Goal: Task Accomplishment & Management: Manage account settings

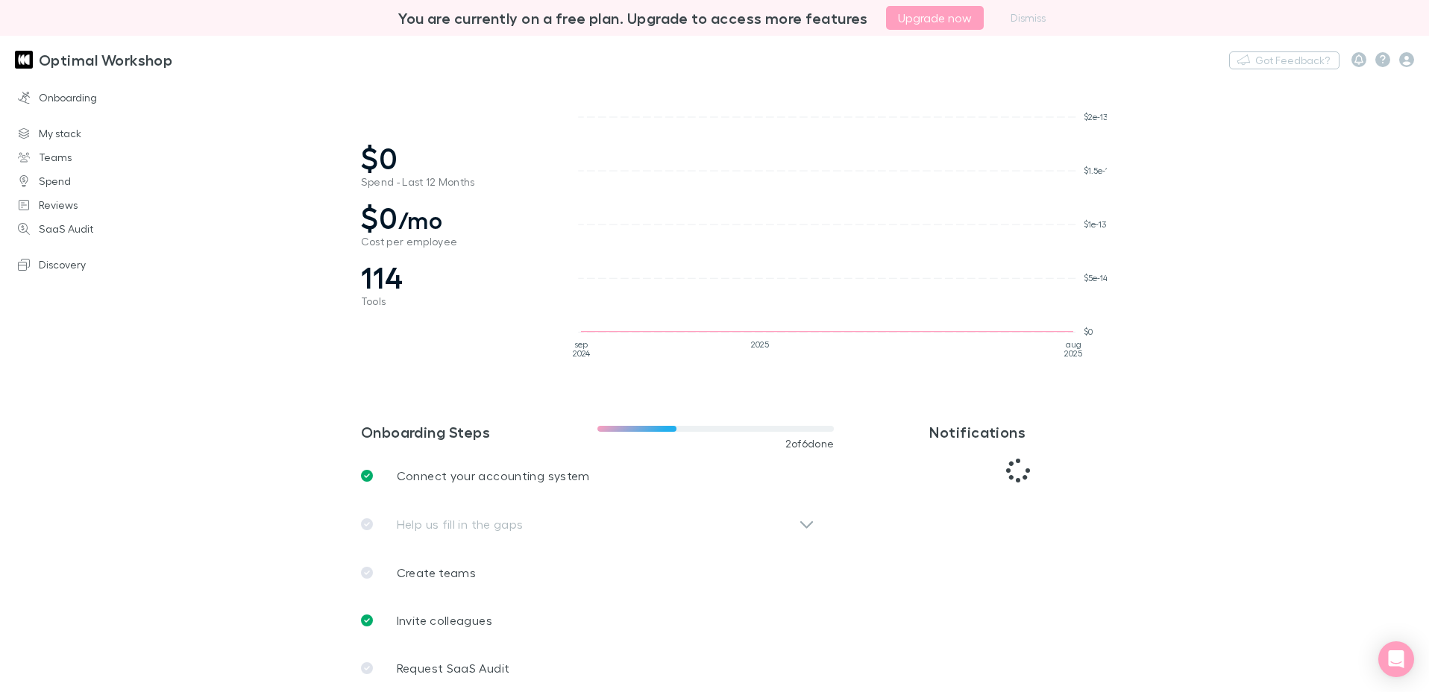
click at [1037, 15] on button "Dismiss" at bounding box center [1028, 18] width 53 height 18
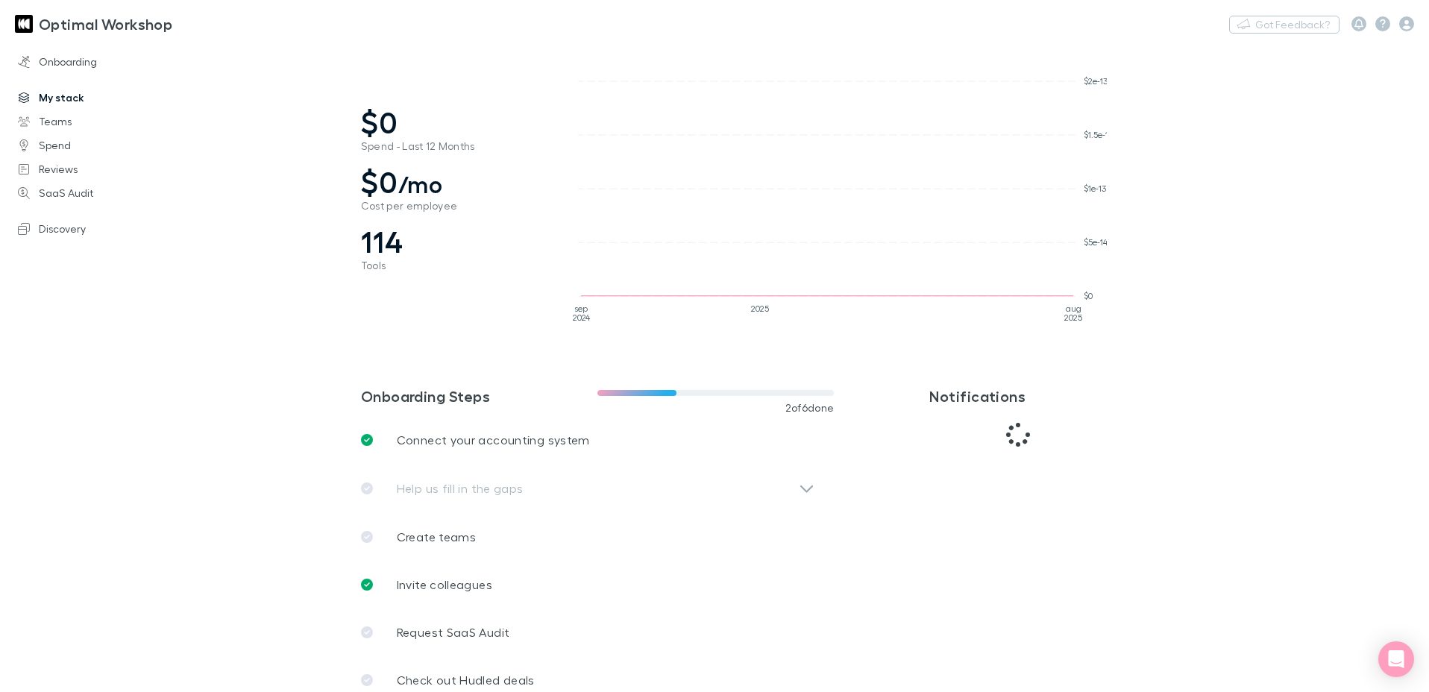
click at [63, 93] on link "My stack" at bounding box center [102, 98] width 198 height 24
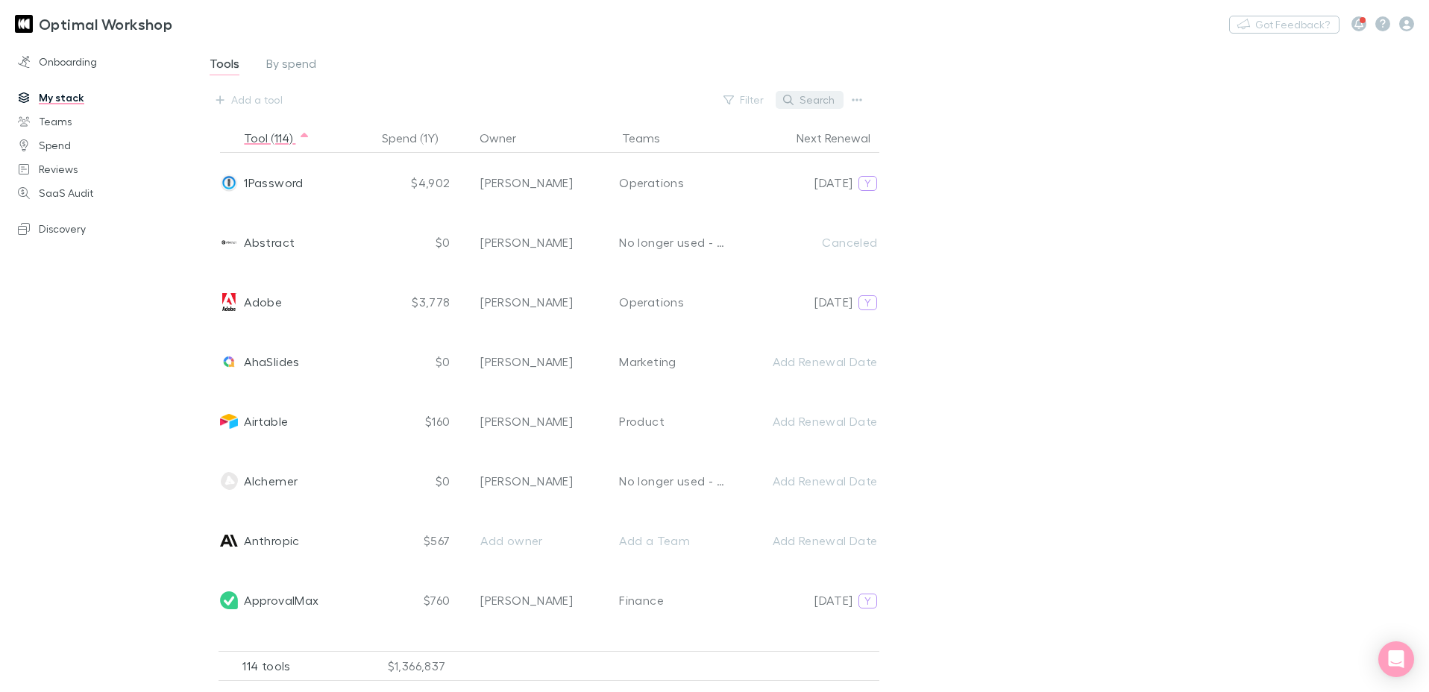
click at [819, 105] on button "Search" at bounding box center [810, 100] width 68 height 18
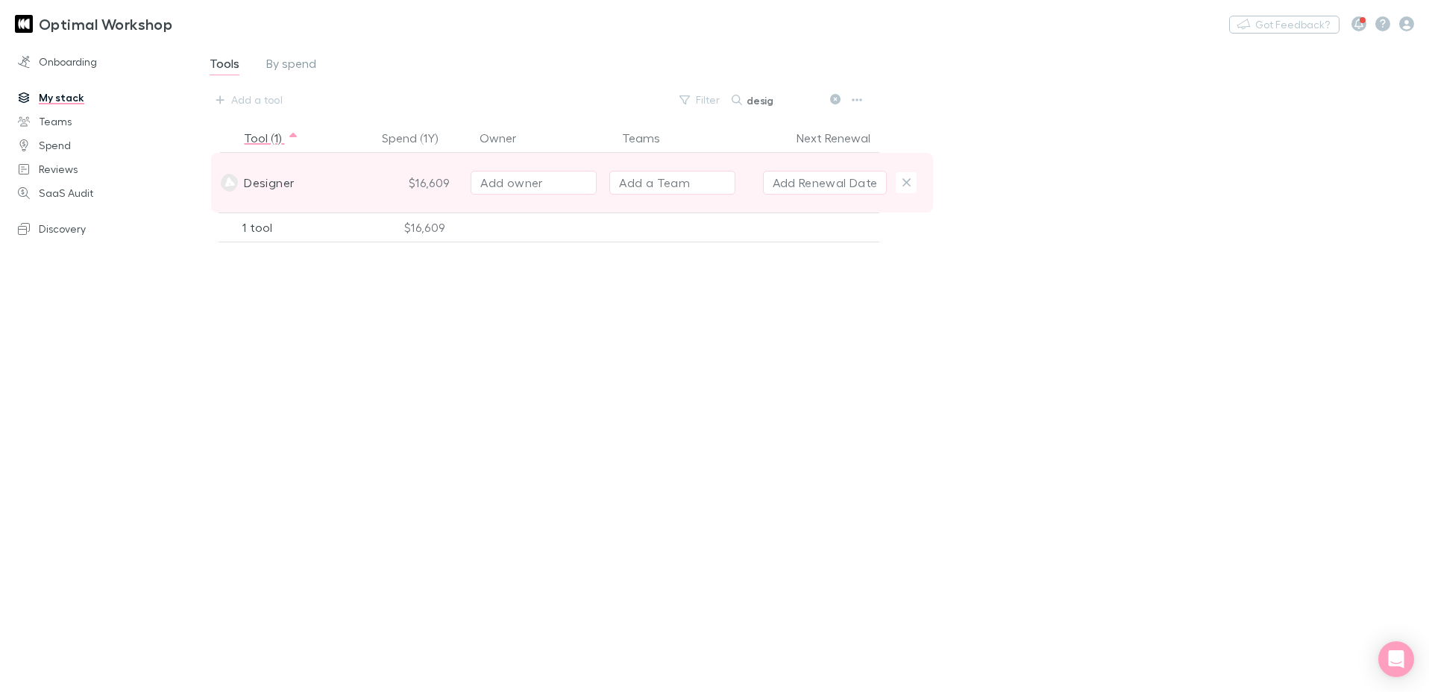
type input "desig"
click at [281, 186] on span "Designer" at bounding box center [269, 183] width 50 height 60
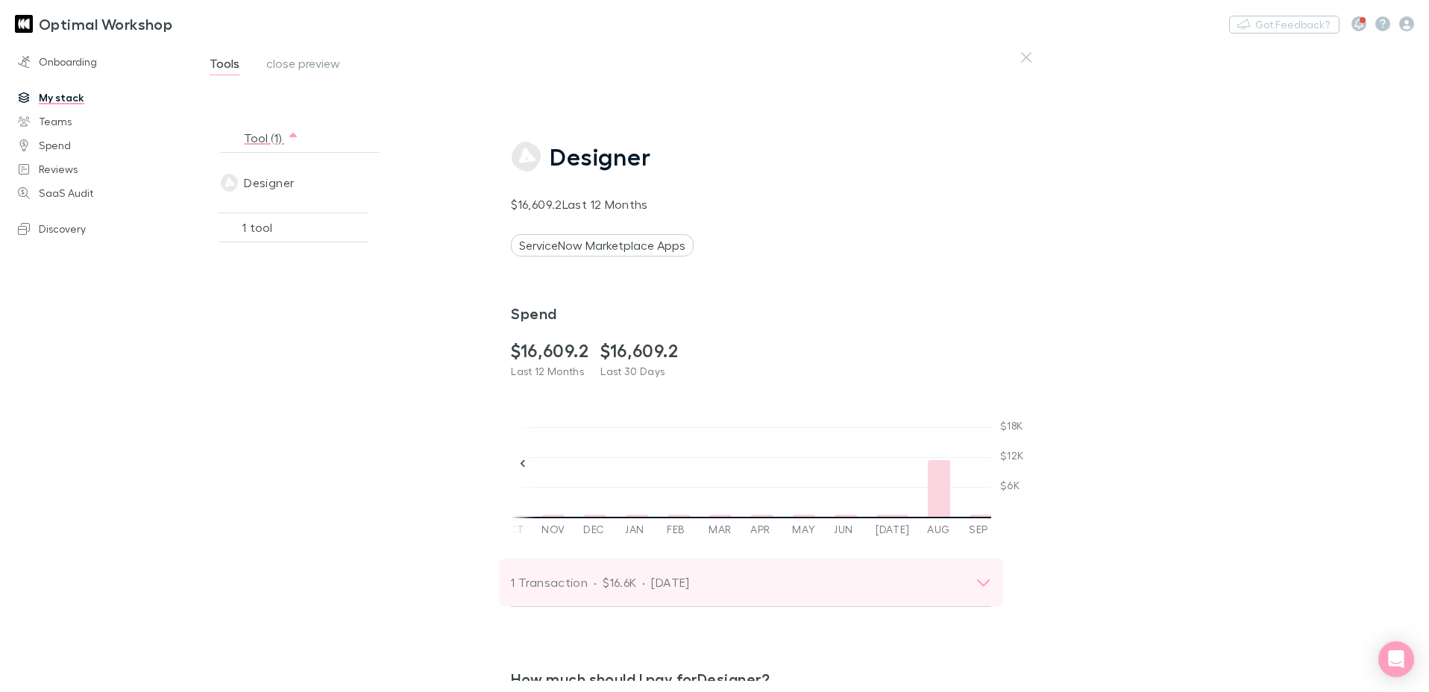
click at [975, 578] on icon at bounding box center [983, 582] width 16 height 18
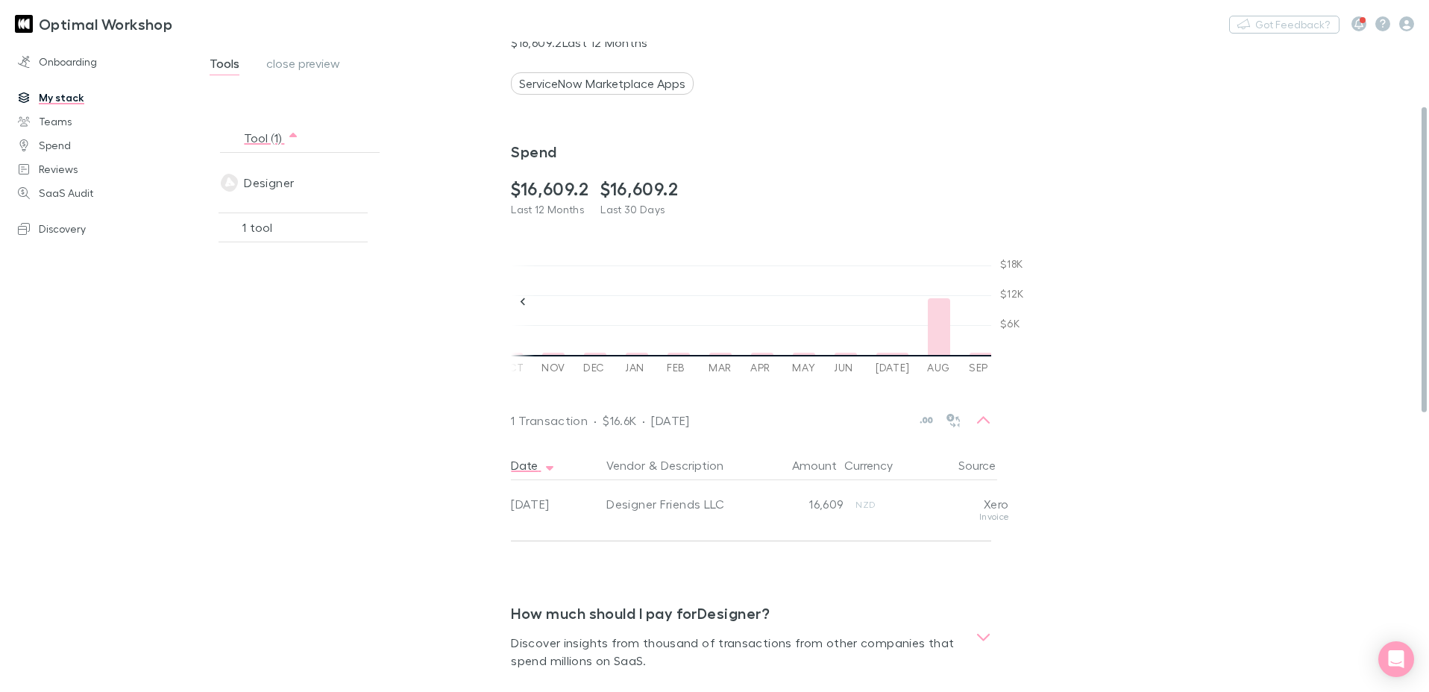
scroll to position [188, 0]
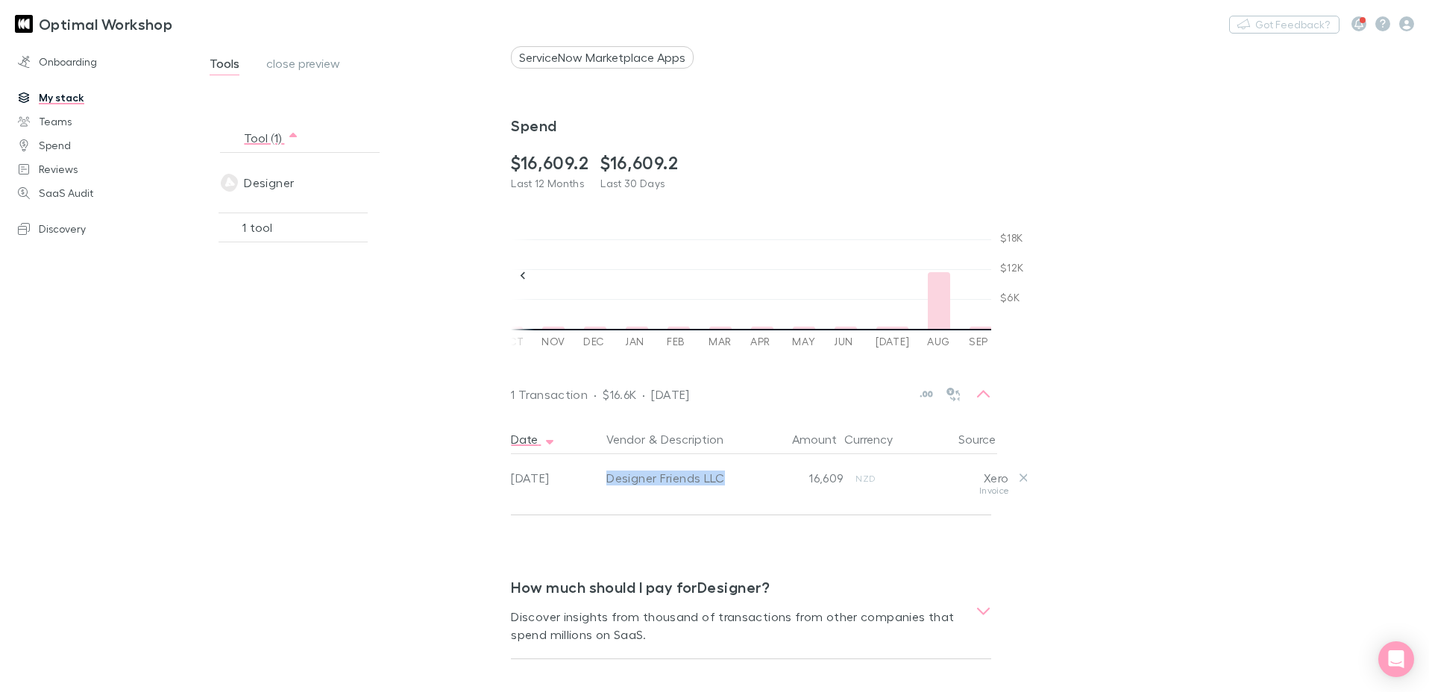
drag, startPoint x: 609, startPoint y: 479, endPoint x: 736, endPoint y: 475, distance: 126.8
click at [737, 475] on div "Designer Friends LLC" at bounding box center [680, 478] width 148 height 15
copy div "Designer Friends LLC"
click at [265, 141] on button "Tool (1)" at bounding box center [271, 138] width 55 height 30
click at [320, 64] on span "close preview" at bounding box center [303, 65] width 74 height 19
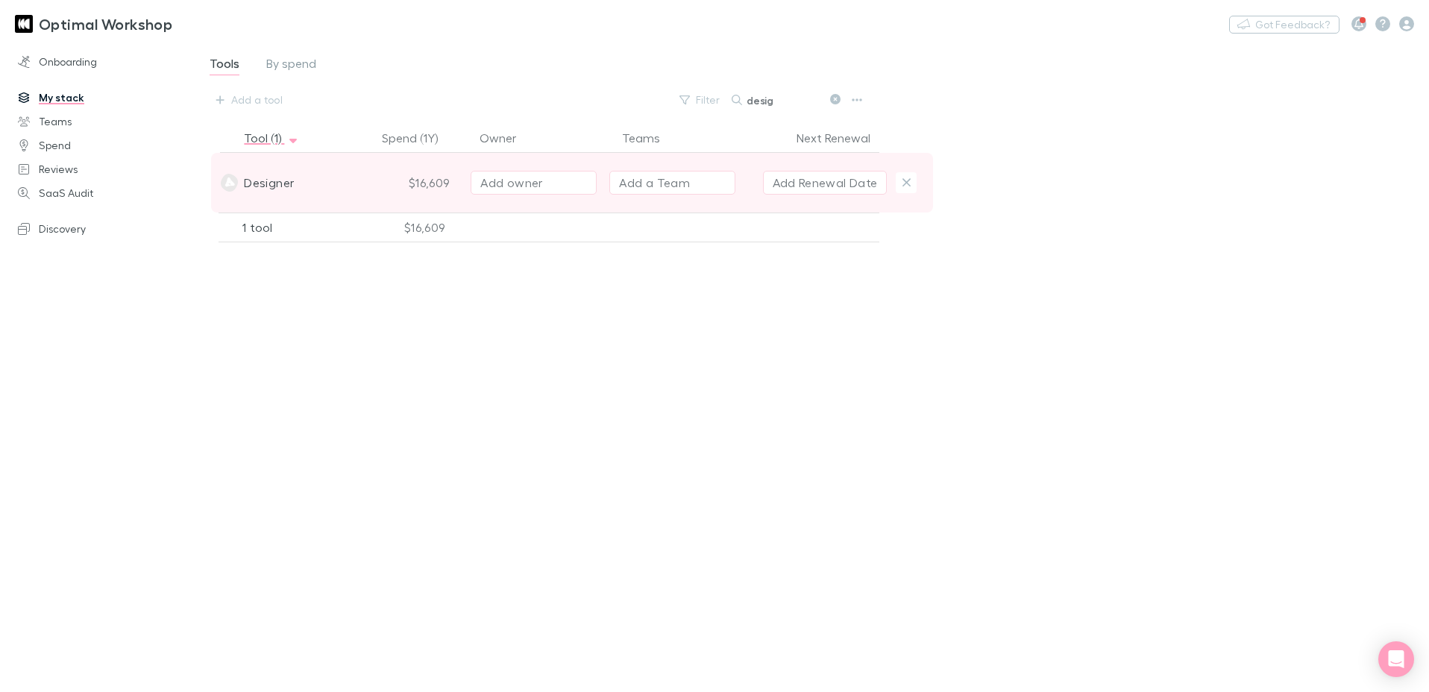
click at [550, 180] on div "Add owner" at bounding box center [533, 183] width 107 height 18
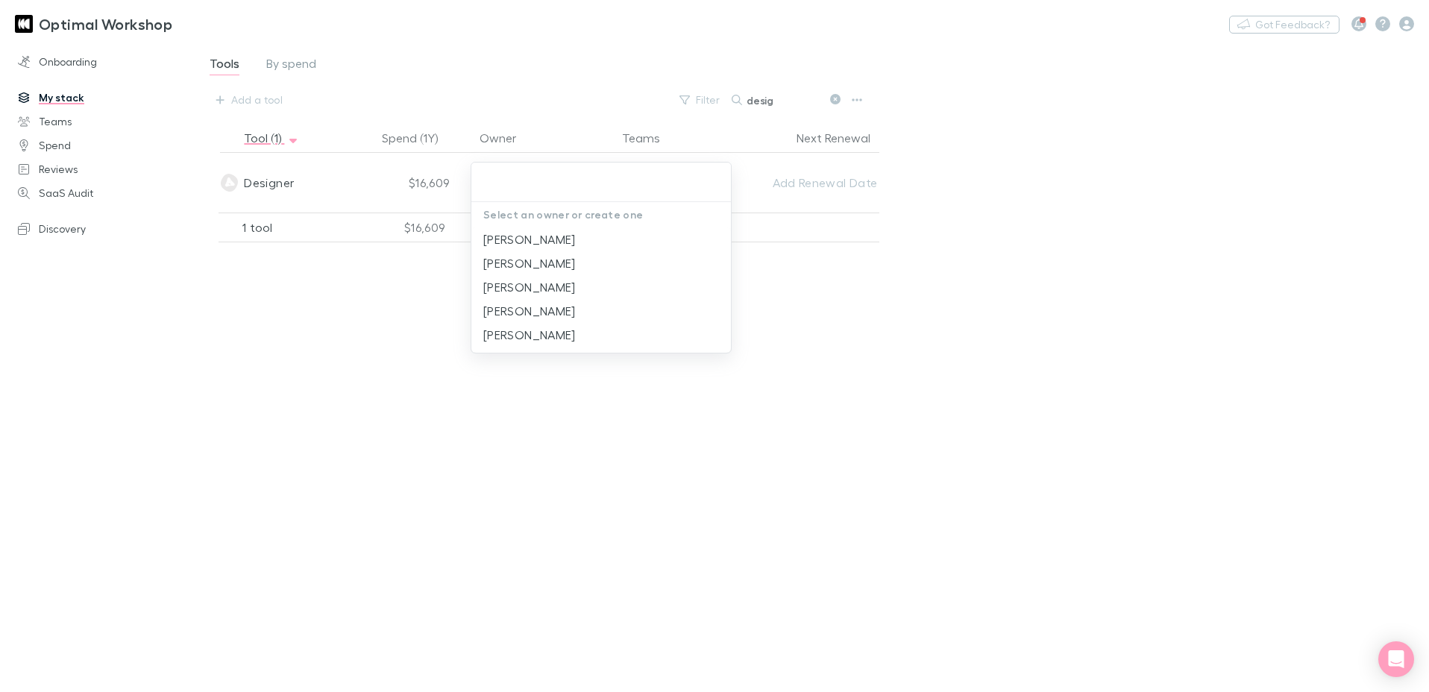
click at [890, 182] on div at bounding box center [714, 346] width 1429 height 692
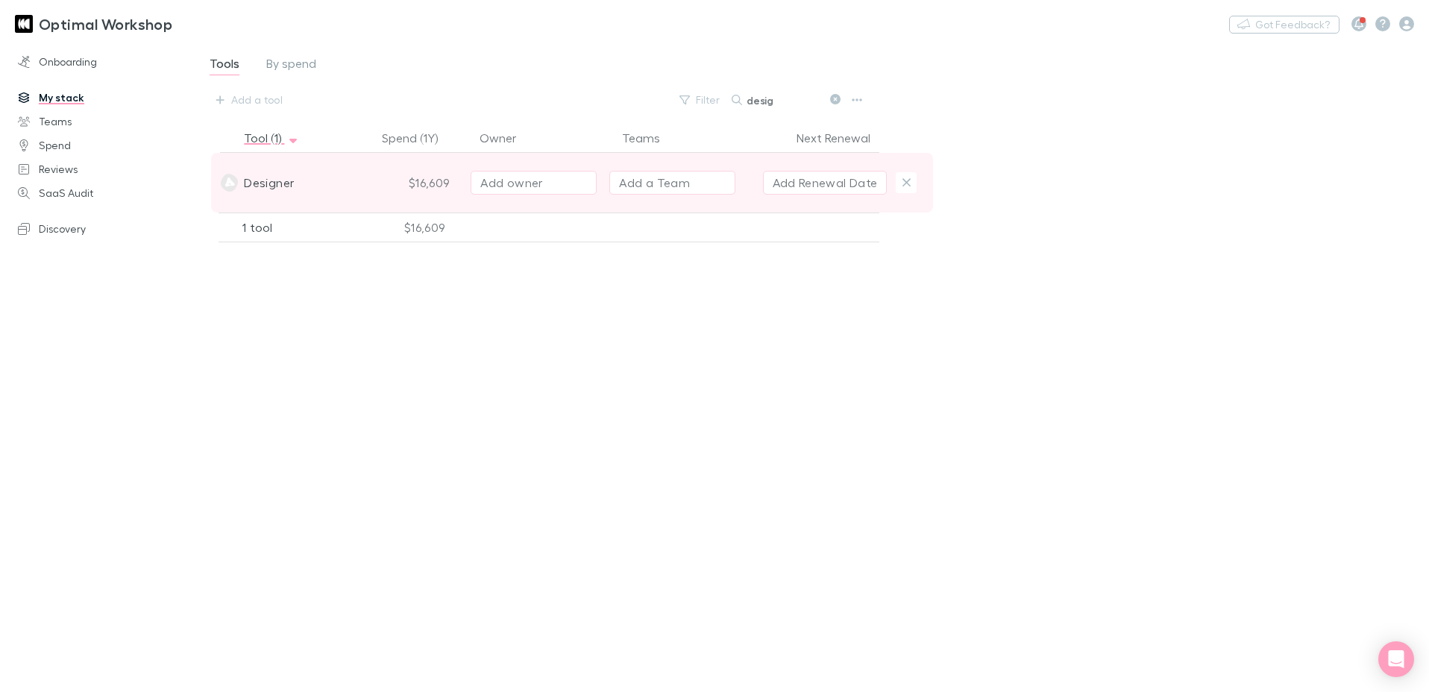
click at [683, 180] on div "Add a Team" at bounding box center [654, 183] width 71 height 18
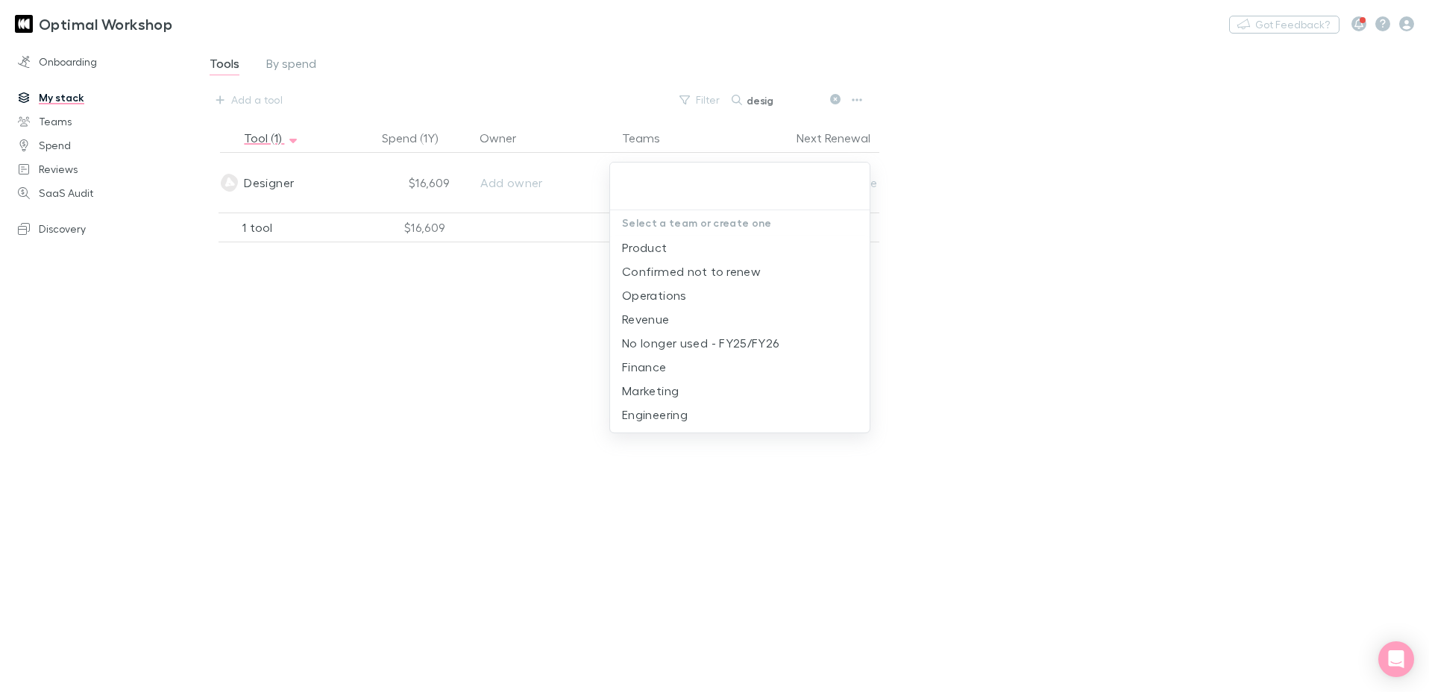
click at [421, 374] on div at bounding box center [714, 346] width 1429 height 692
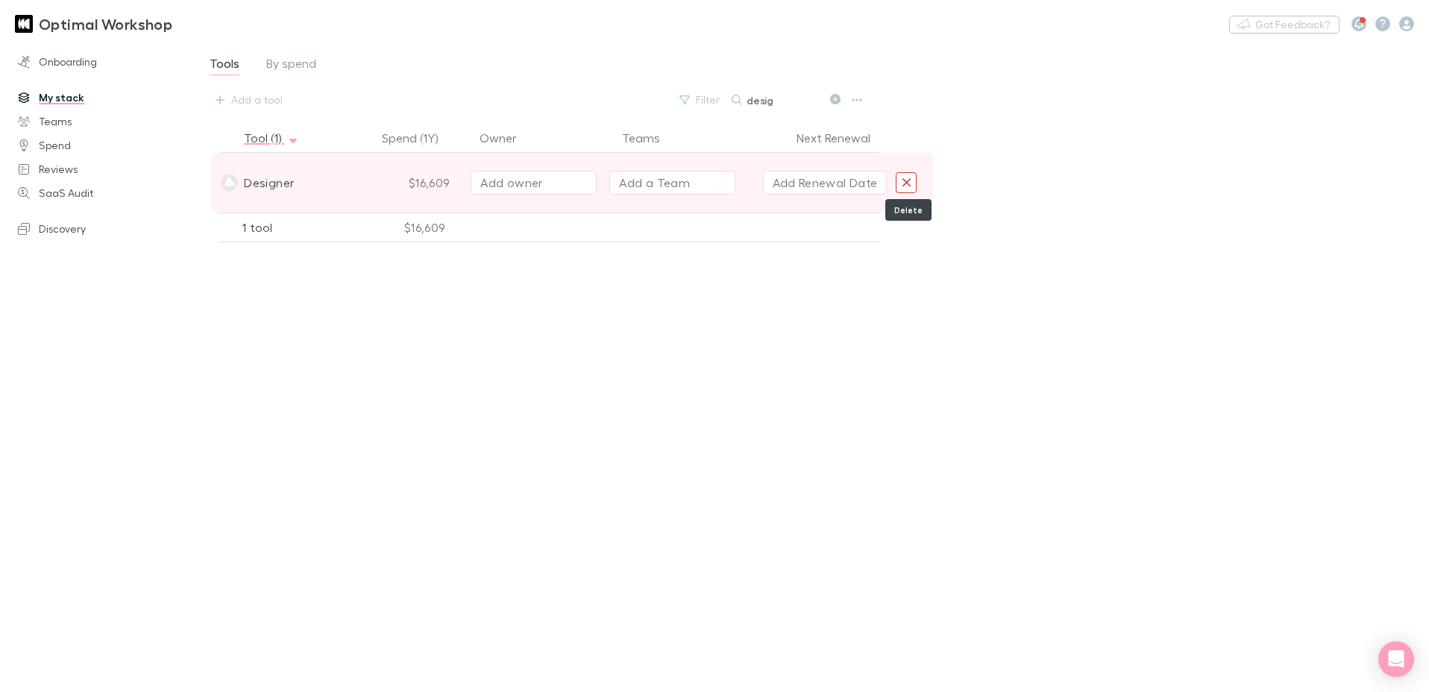
click at [912, 183] on button "Delete" at bounding box center [906, 182] width 21 height 21
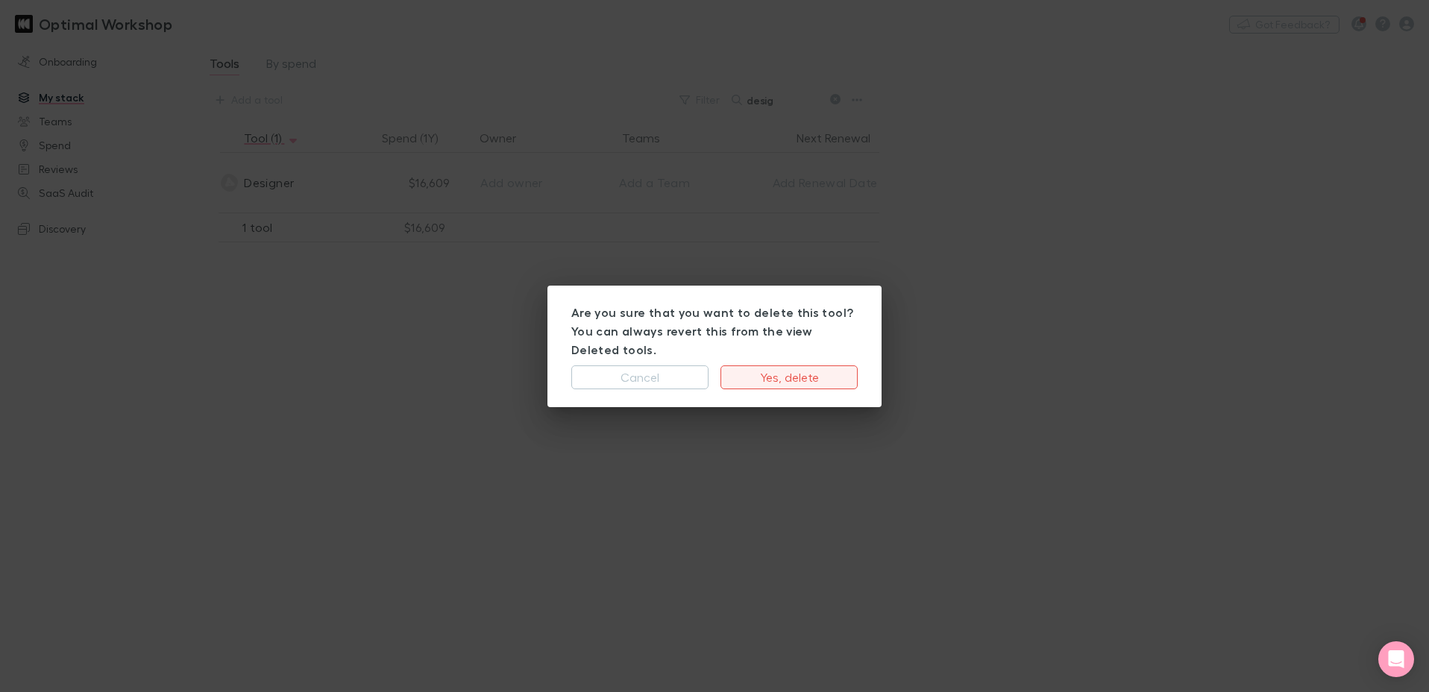
click at [805, 369] on button "Yes, delete" at bounding box center [788, 377] width 137 height 24
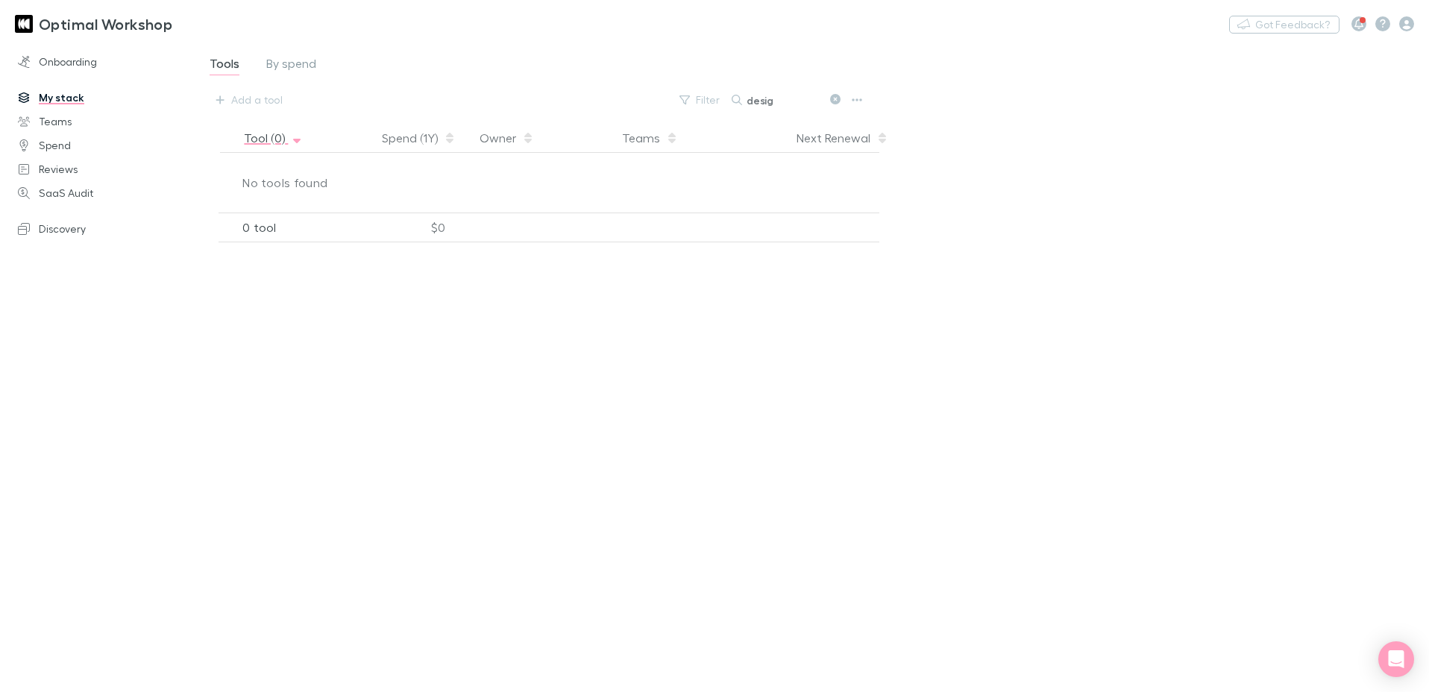
click at [295, 141] on icon "button" at bounding box center [296, 141] width 7 height 4
click at [295, 136] on icon "button" at bounding box center [296, 135] width 7 height 4
drag, startPoint x: 790, startPoint y: 101, endPoint x: 782, endPoint y: 103, distance: 9.2
click at [790, 101] on input "desig" at bounding box center [783, 99] width 75 height 21
type input "d"
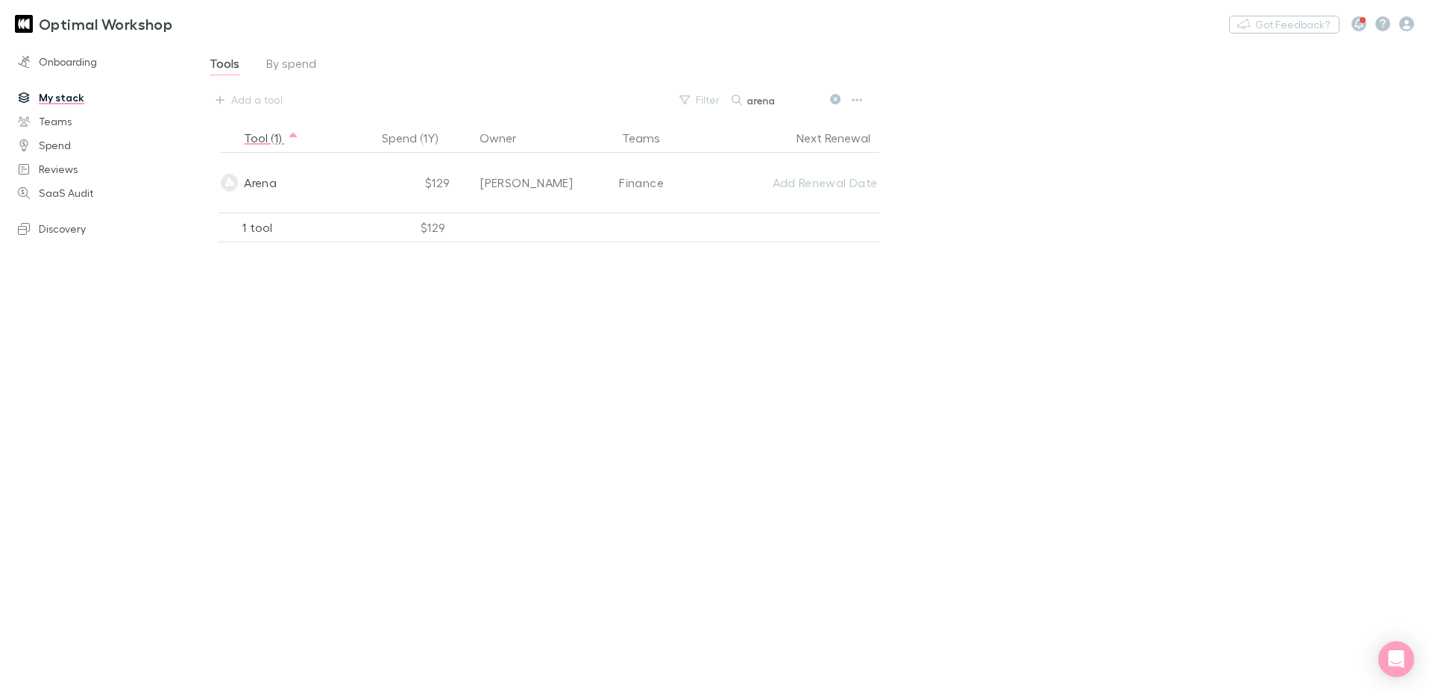
type input "arena"
click at [761, 95] on input "arena" at bounding box center [783, 99] width 75 height 21
click at [796, 101] on input "arena" at bounding box center [783, 99] width 75 height 21
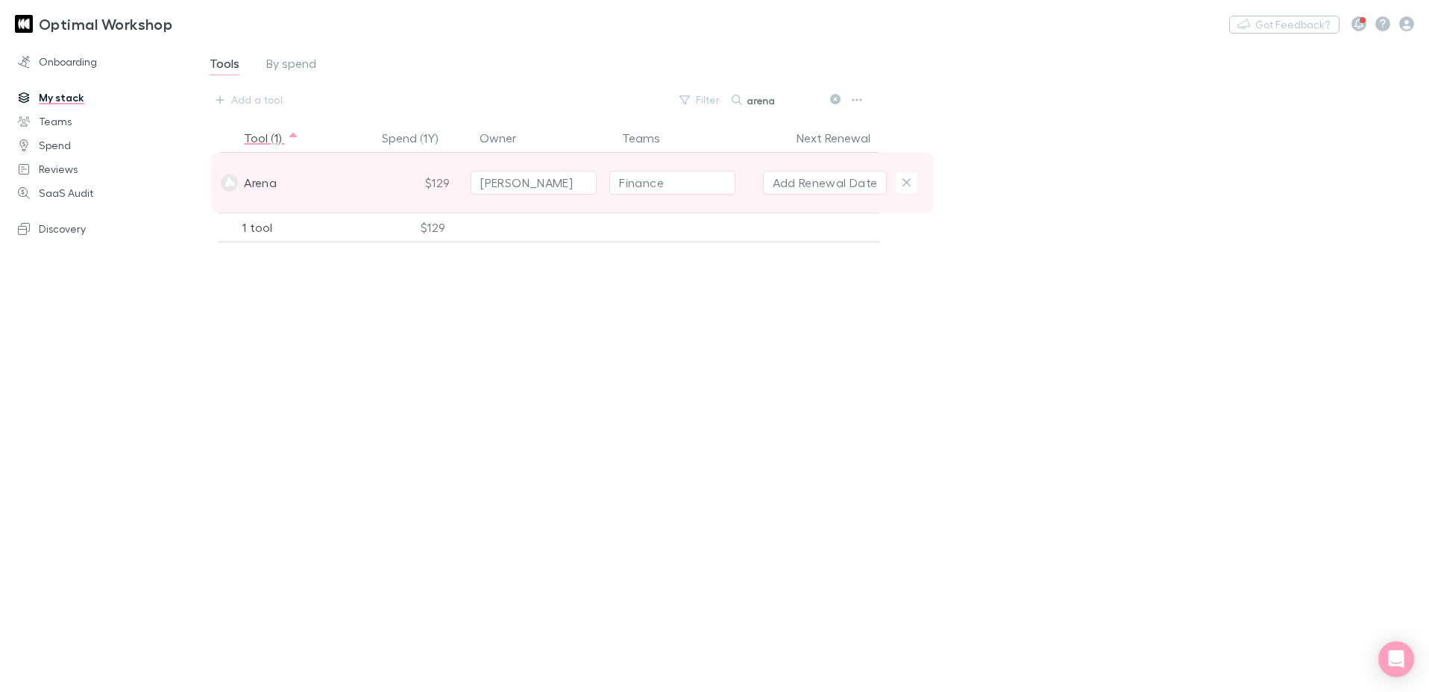
click at [274, 186] on span "Arena" at bounding box center [260, 183] width 33 height 60
